Goal: Transaction & Acquisition: Purchase product/service

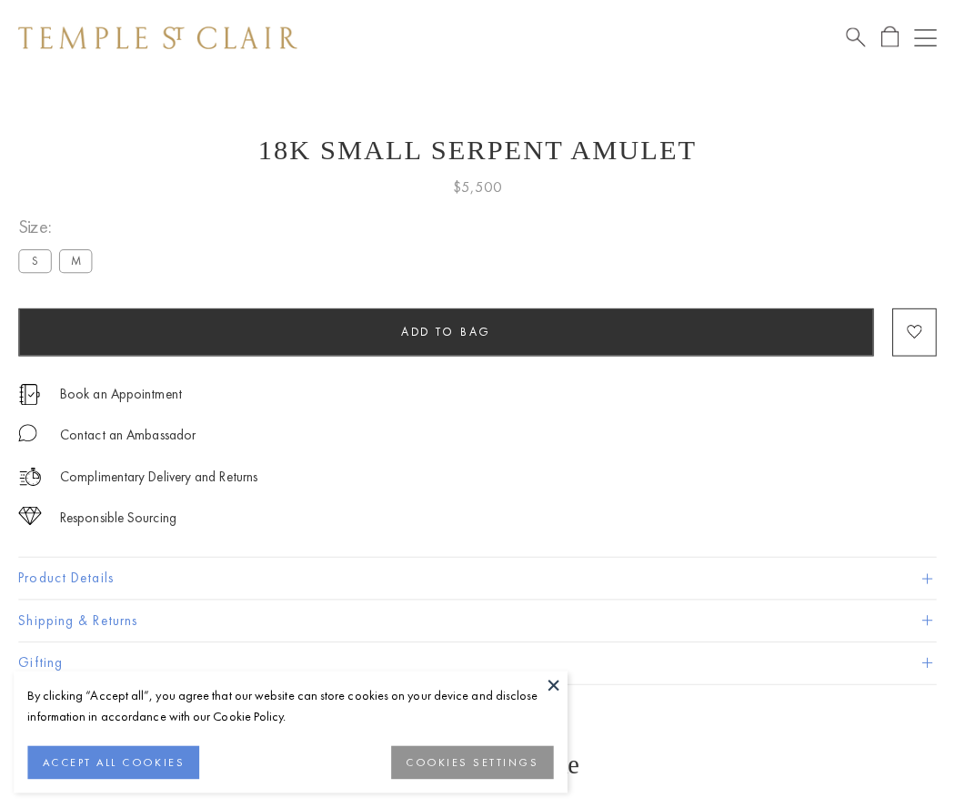
scroll to position [7, 0]
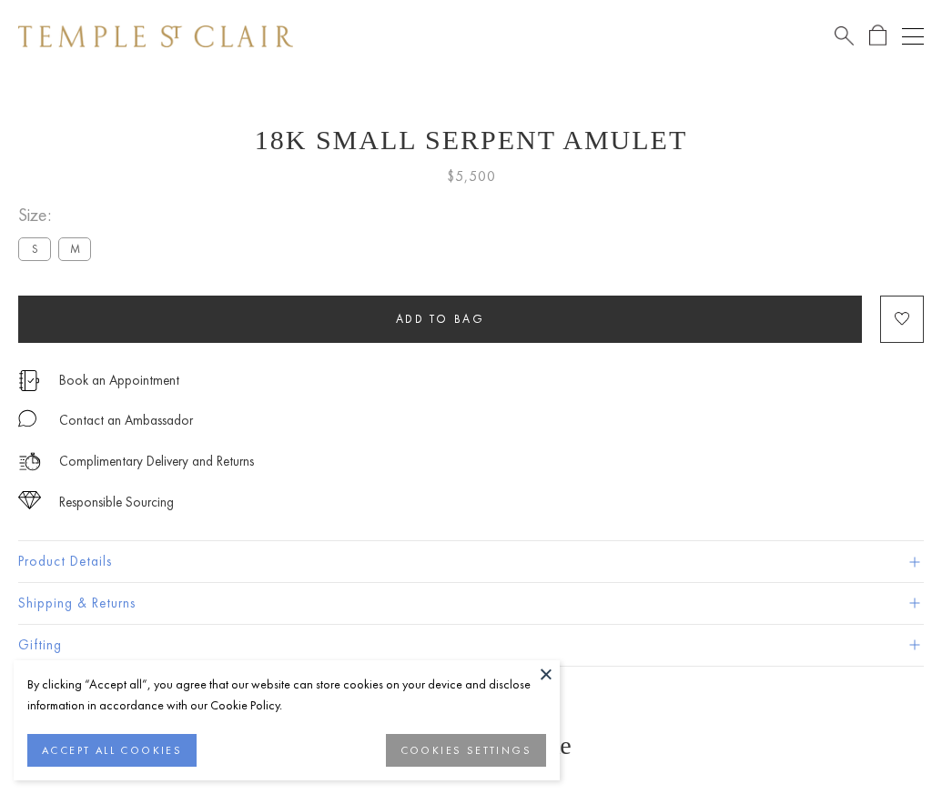
click at [439, 318] on span "Add to bag" at bounding box center [440, 318] width 89 height 15
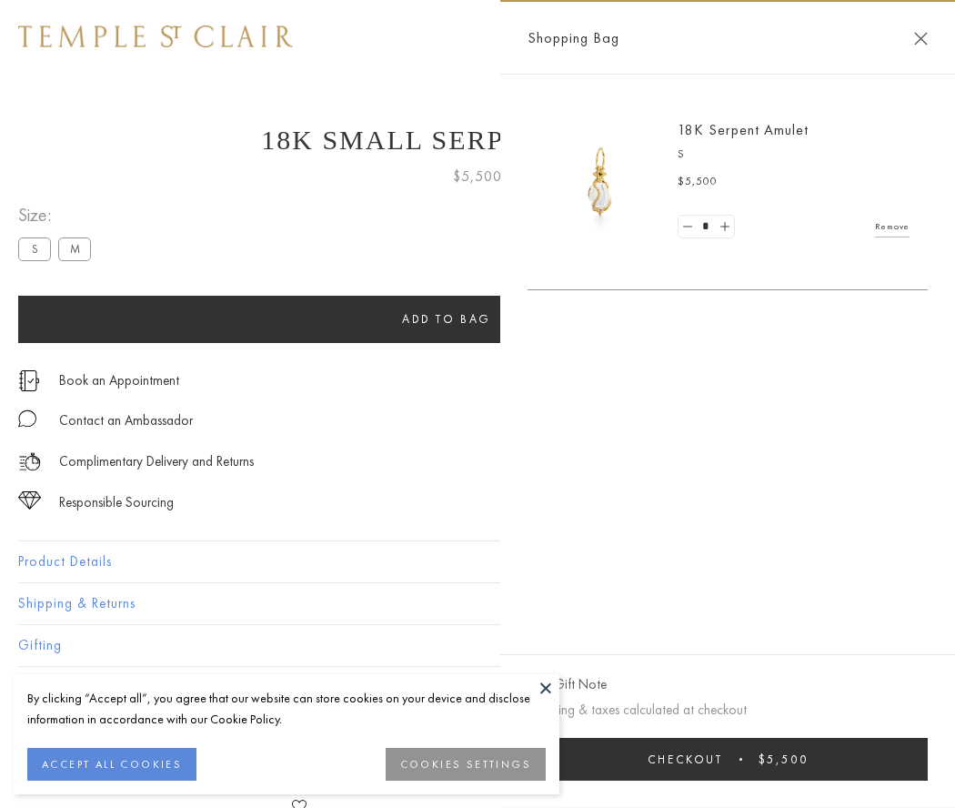
click at [723, 759] on span "Checkout" at bounding box center [686, 759] width 76 height 15
